Goal: Information Seeking & Learning: Learn about a topic

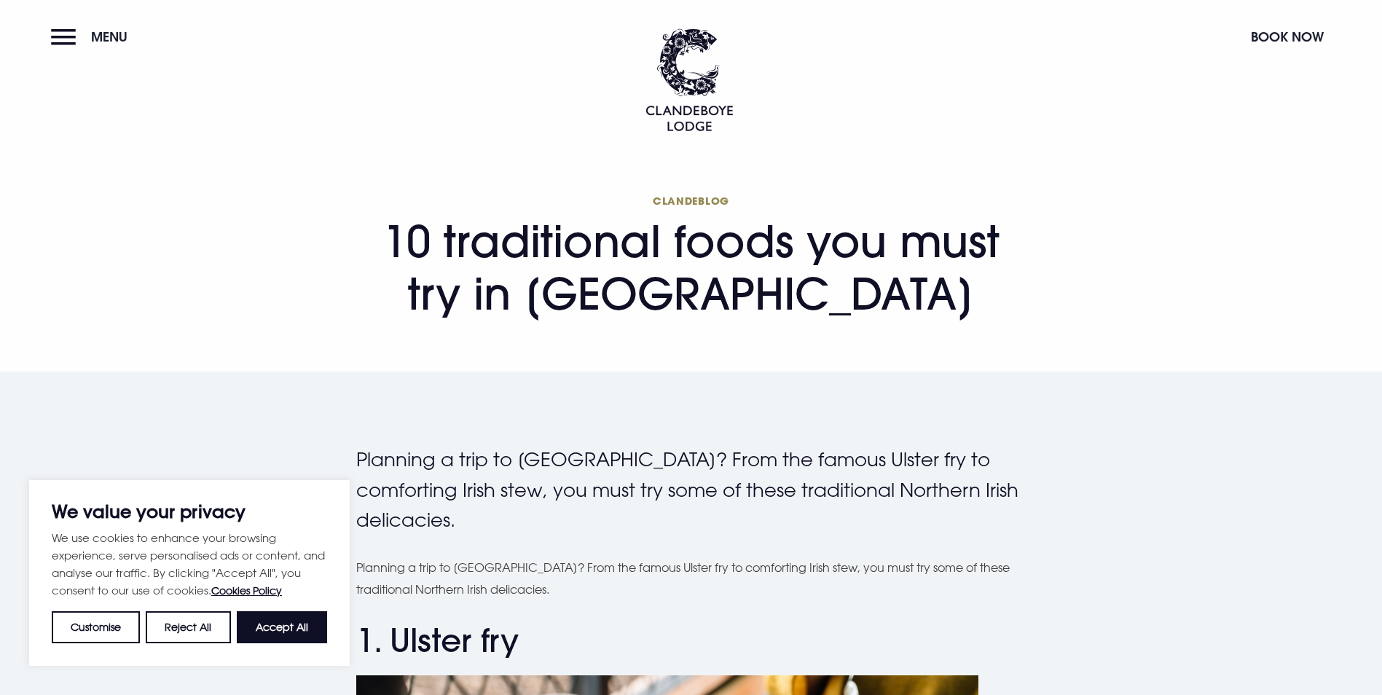
drag, startPoint x: 281, startPoint y: 632, endPoint x: 976, endPoint y: 592, distance: 696.3
click at [281, 632] on button "Accept All" at bounding box center [282, 627] width 90 height 32
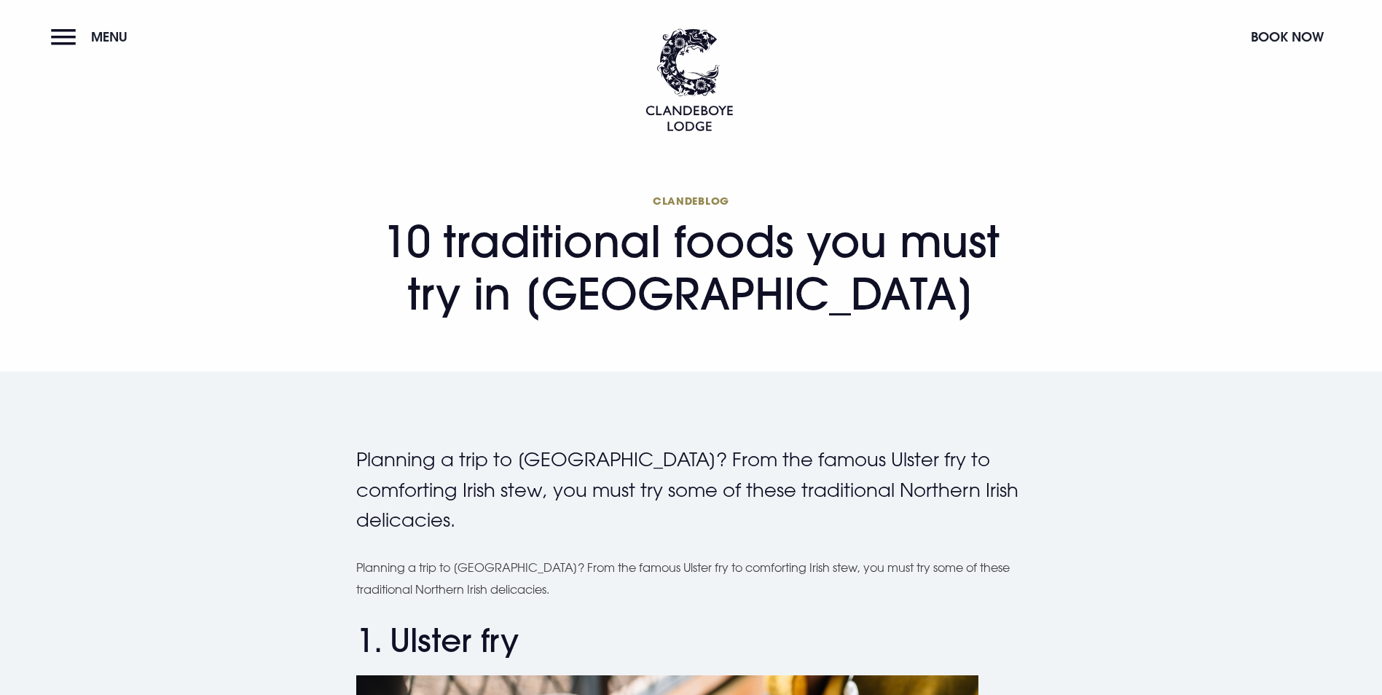
checkbox input "true"
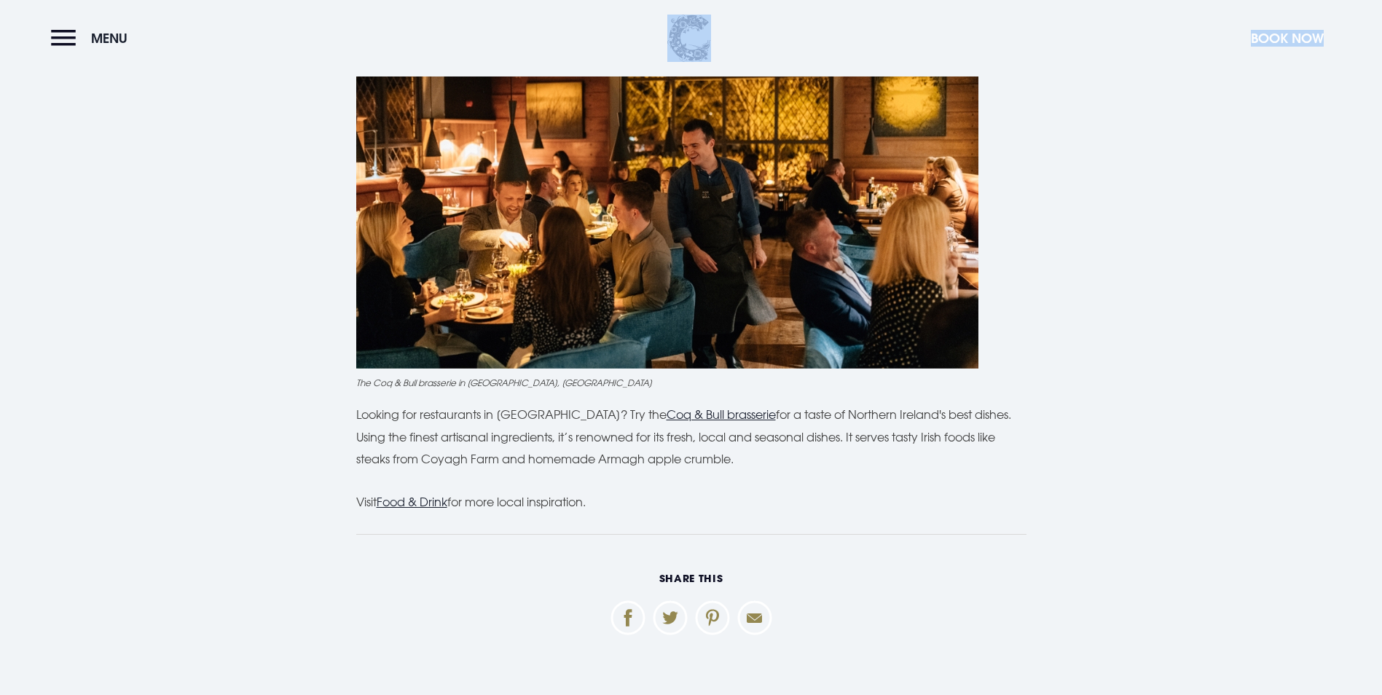
scroll to position [3956, 0]
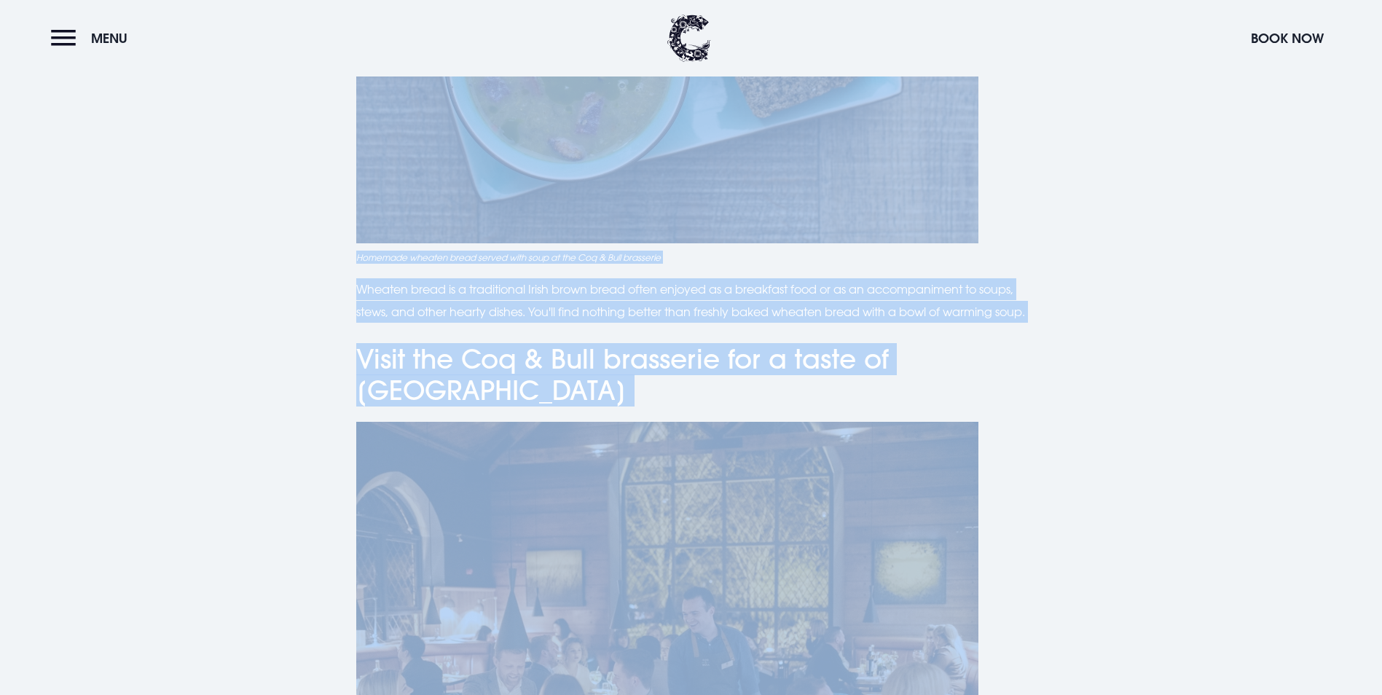
drag, startPoint x: 377, startPoint y: 238, endPoint x: 1025, endPoint y: 431, distance: 676.2
copy main "92 loremipsumd sitam con adip eli se Doeiusmo Tempori Utlabore e dolo ma Aliqua…"
